Goal: Information Seeking & Learning: Learn about a topic

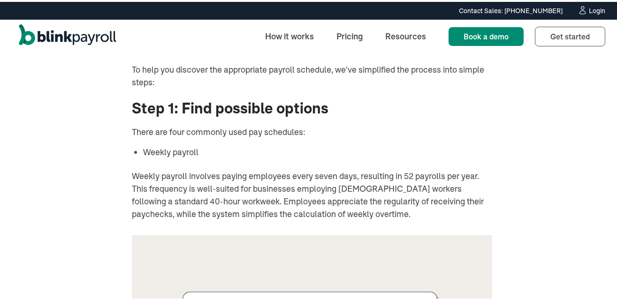
click at [476, 129] on p "There are four commonly used pay schedules:" at bounding box center [312, 130] width 361 height 13
click at [477, 129] on p "There are four commonly used pay schedules:" at bounding box center [312, 130] width 361 height 13
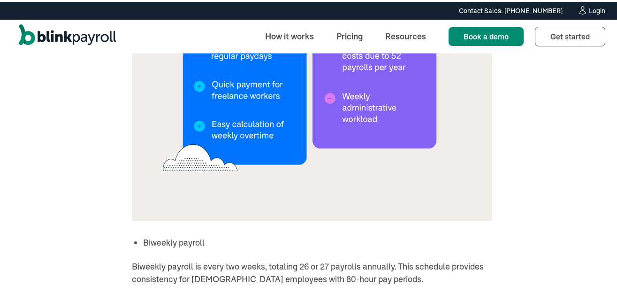
scroll to position [1380, 0]
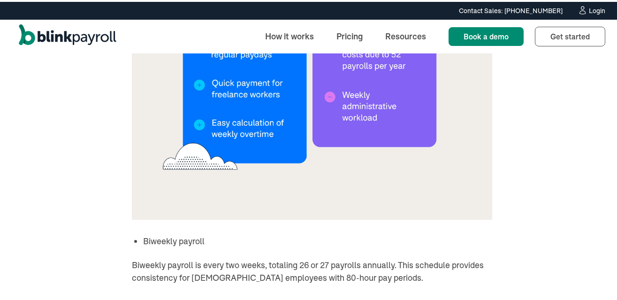
click at [351, 262] on p "Biweekly payroll is every two weeks, totaling 26 or 27 payrolls annually. This …" at bounding box center [312, 269] width 361 height 25
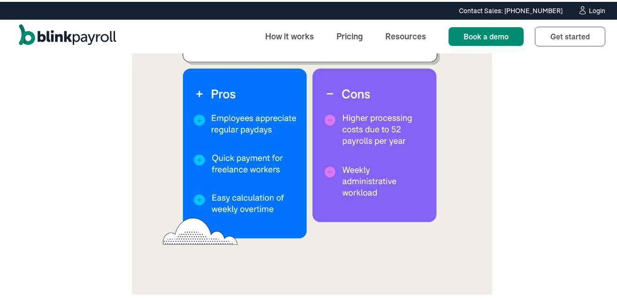
scroll to position [1324, 0]
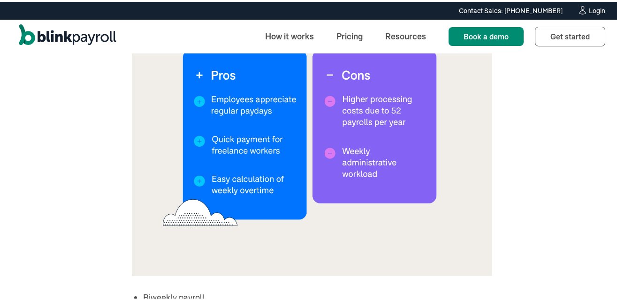
click at [296, 188] on img at bounding box center [312, 28] width 361 height 491
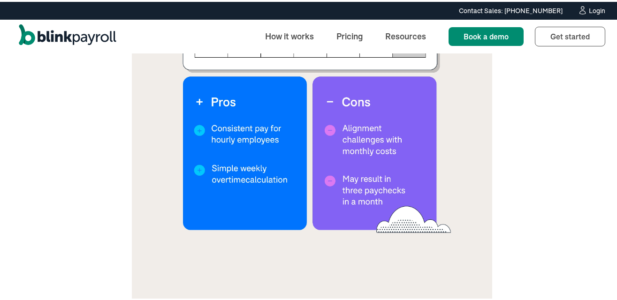
scroll to position [1868, 0]
click at [422, 190] on img at bounding box center [312, 54] width 361 height 491
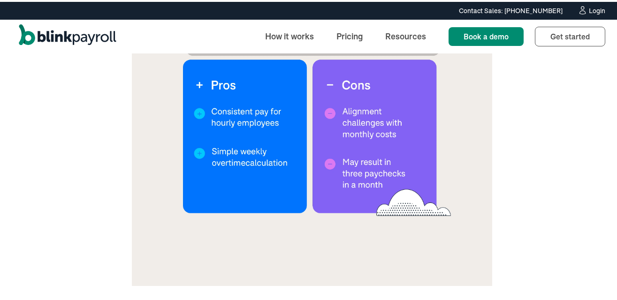
scroll to position [1887, 0]
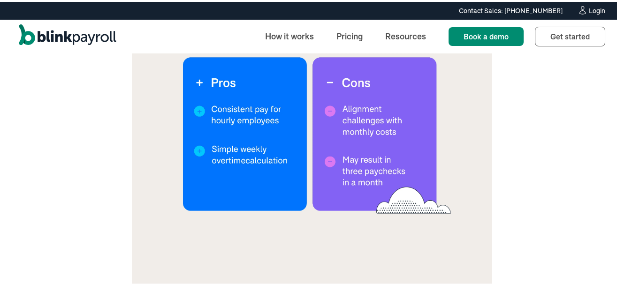
click at [322, 196] on img at bounding box center [312, 36] width 361 height 491
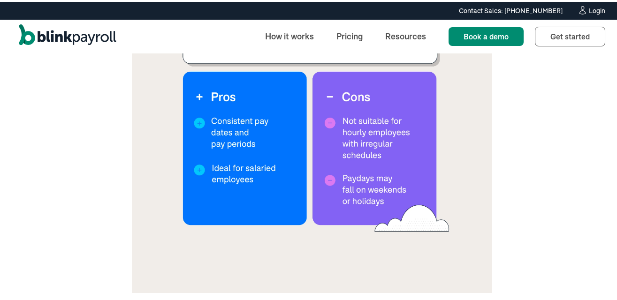
scroll to position [2488, 0]
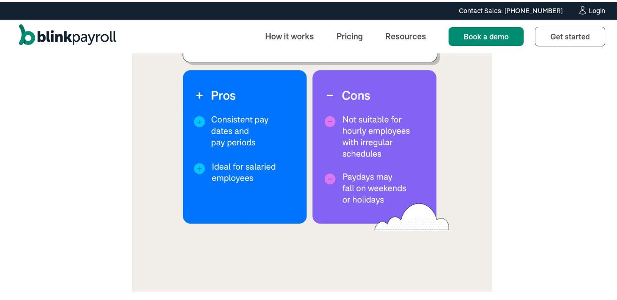
click at [310, 166] on img at bounding box center [312, 44] width 361 height 491
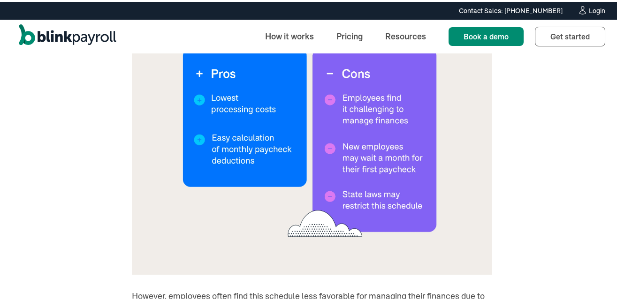
scroll to position [3089, 0]
click at [458, 205] on img at bounding box center [312, 26] width 361 height 491
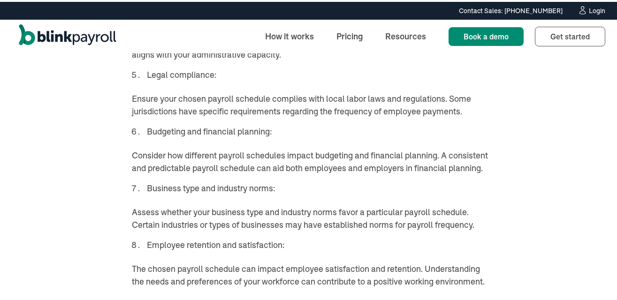
scroll to position [3671, 0]
click at [462, 165] on p "Consider how different payroll schedules impact budgeting and financial plannin…" at bounding box center [312, 159] width 361 height 25
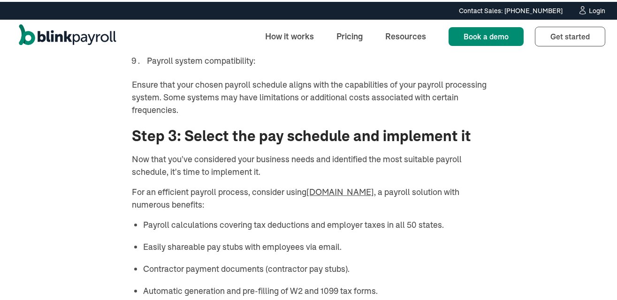
scroll to position [3915, 0]
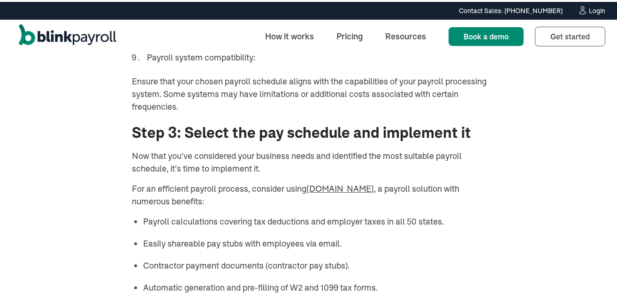
click at [182, 152] on p "Now that you've considered your business needs and identified the most suitable…" at bounding box center [312, 160] width 361 height 25
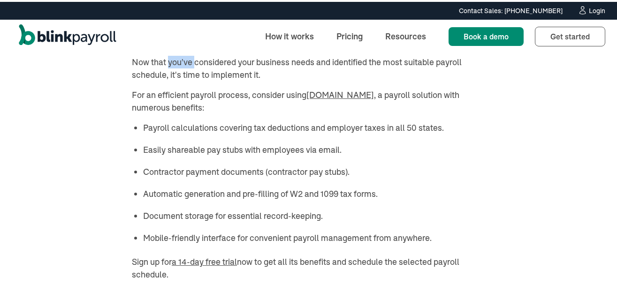
scroll to position [4028, 0]
